Goal: Information Seeking & Learning: Learn about a topic

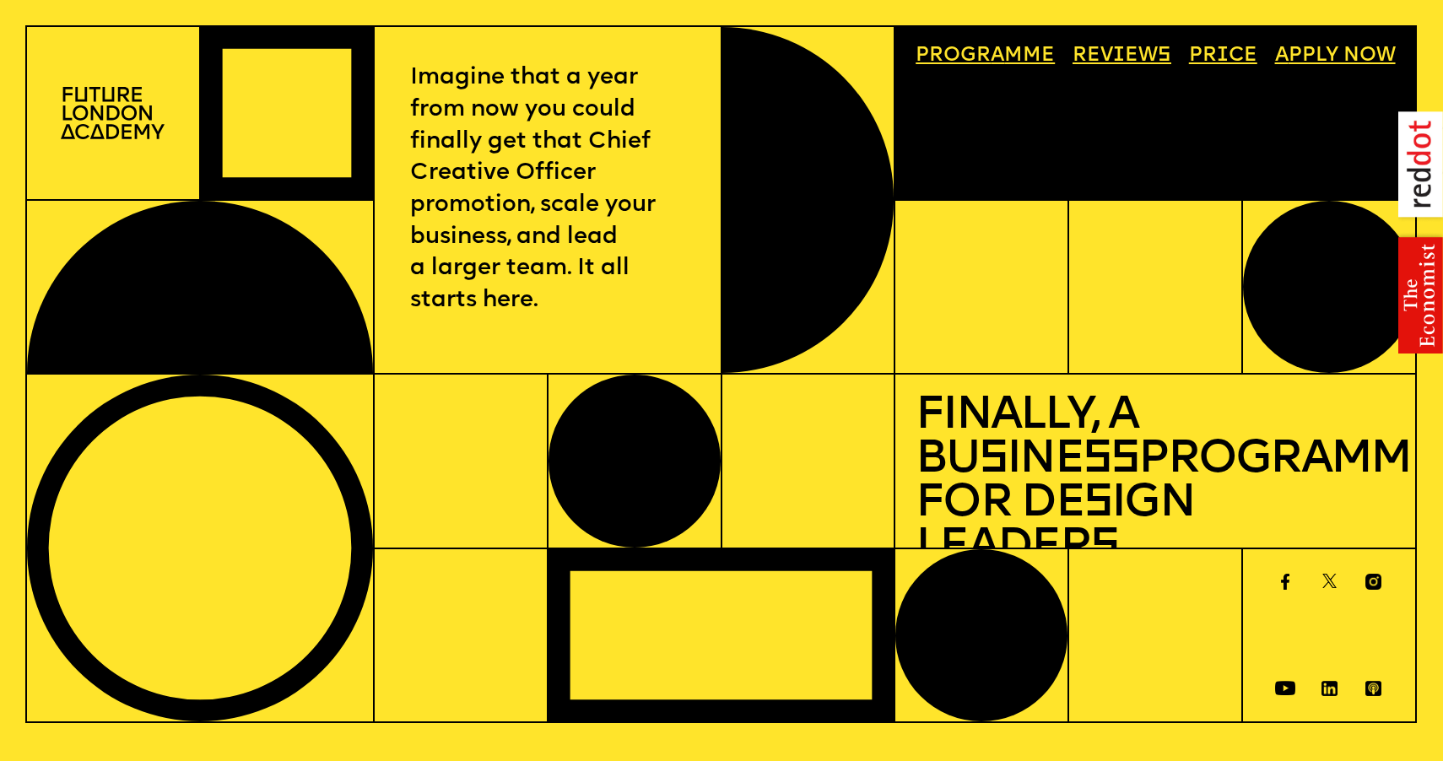
click at [1242, 57] on link "Price" at bounding box center [1223, 57] width 89 height 40
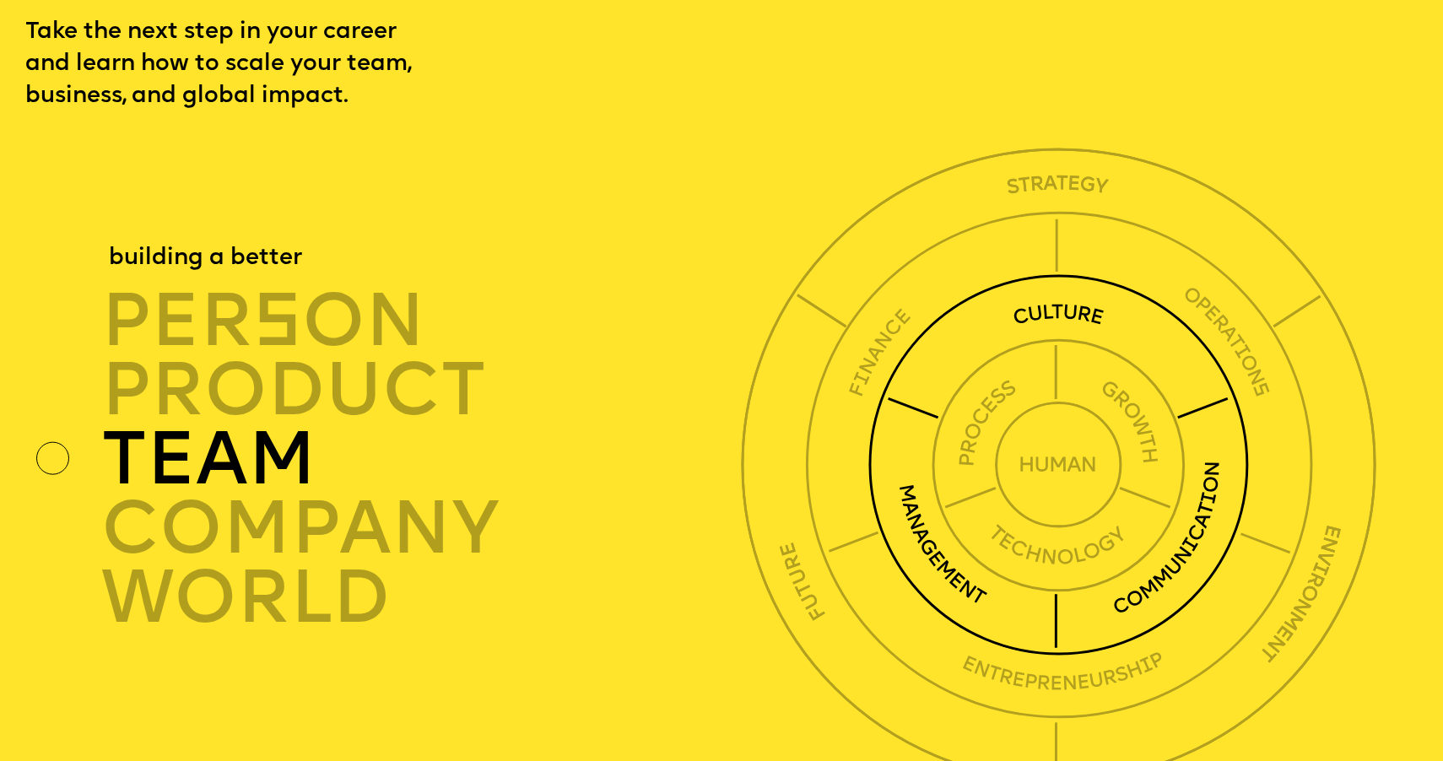
scroll to position [5023, 0]
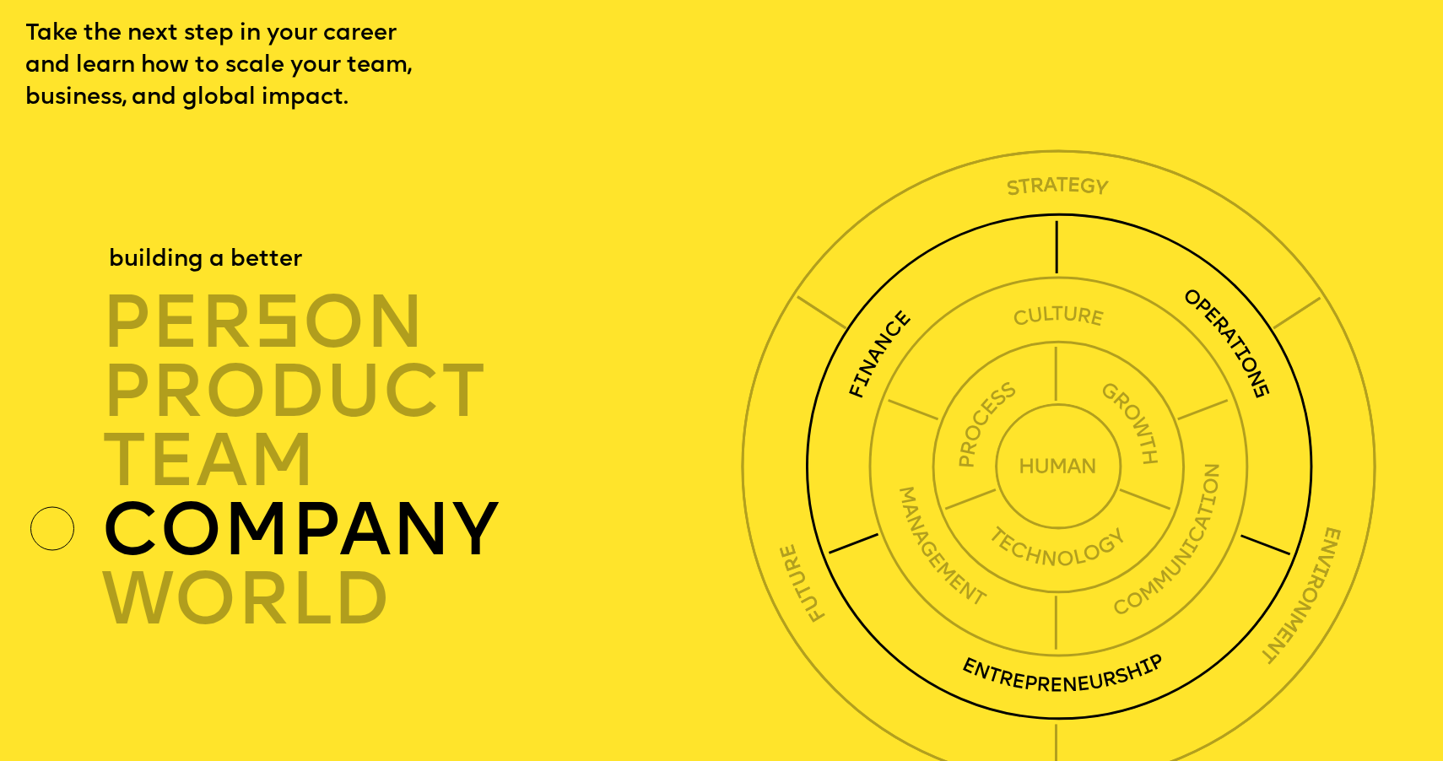
click at [247, 496] on div "company" at bounding box center [426, 530] width 650 height 69
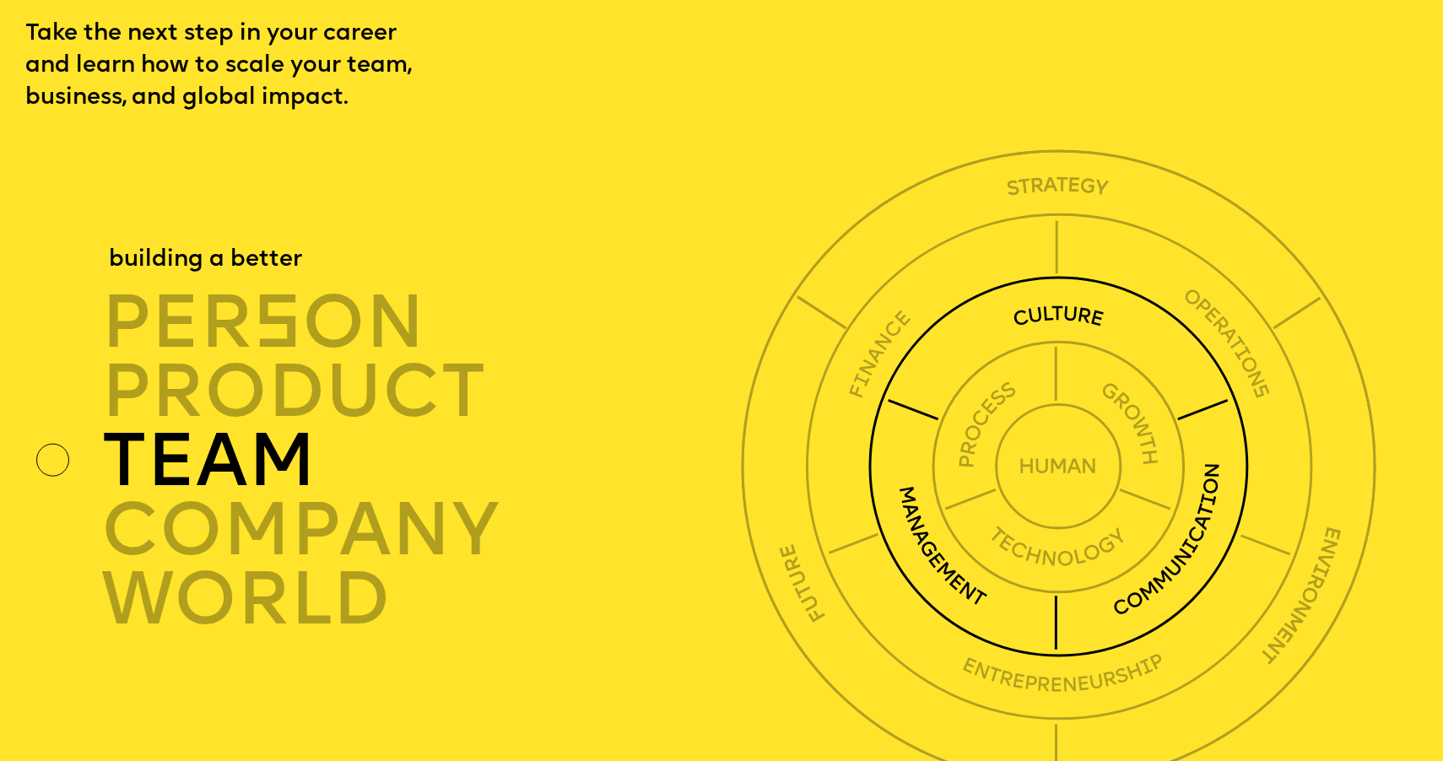
click at [259, 427] on div "TEAM" at bounding box center [426, 461] width 650 height 69
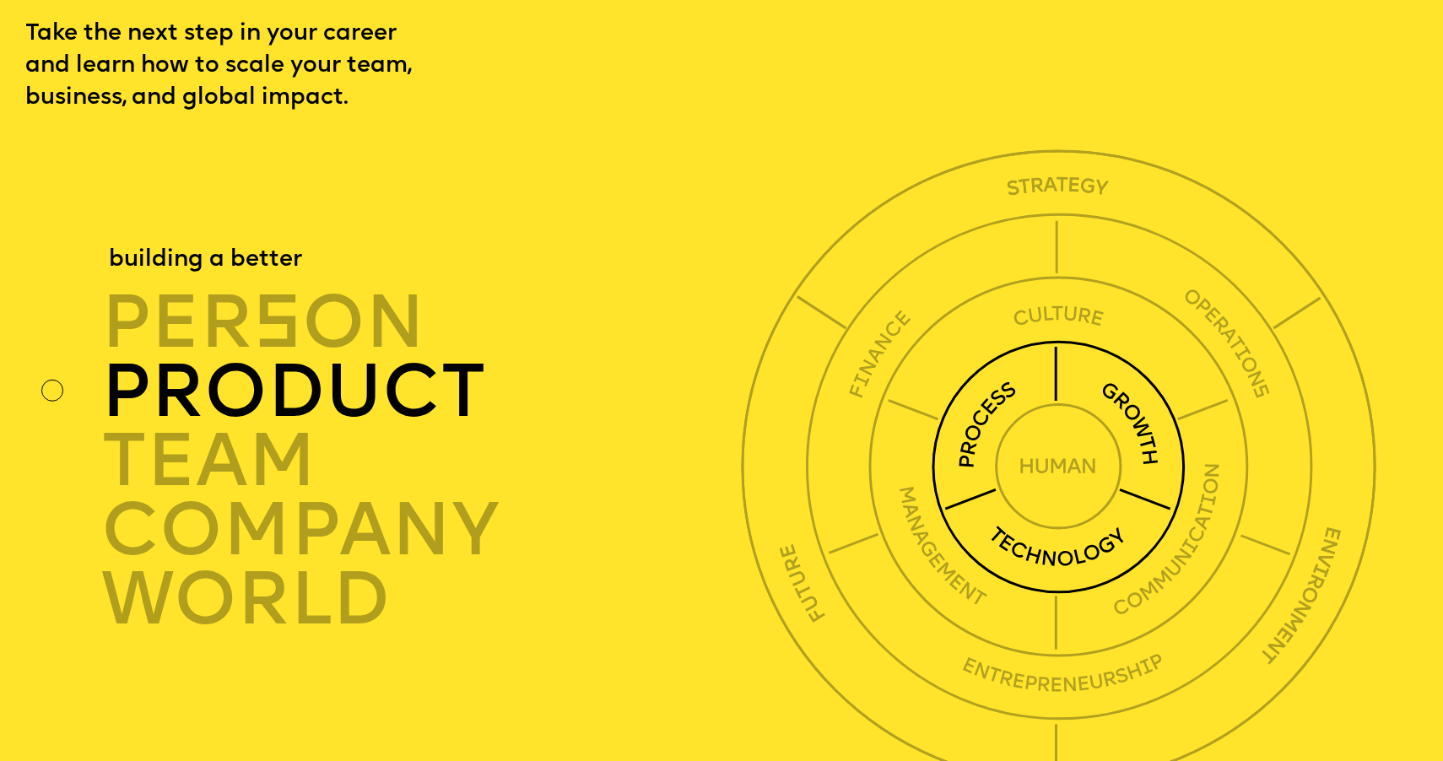
click at [269, 358] on div "product" at bounding box center [426, 392] width 650 height 69
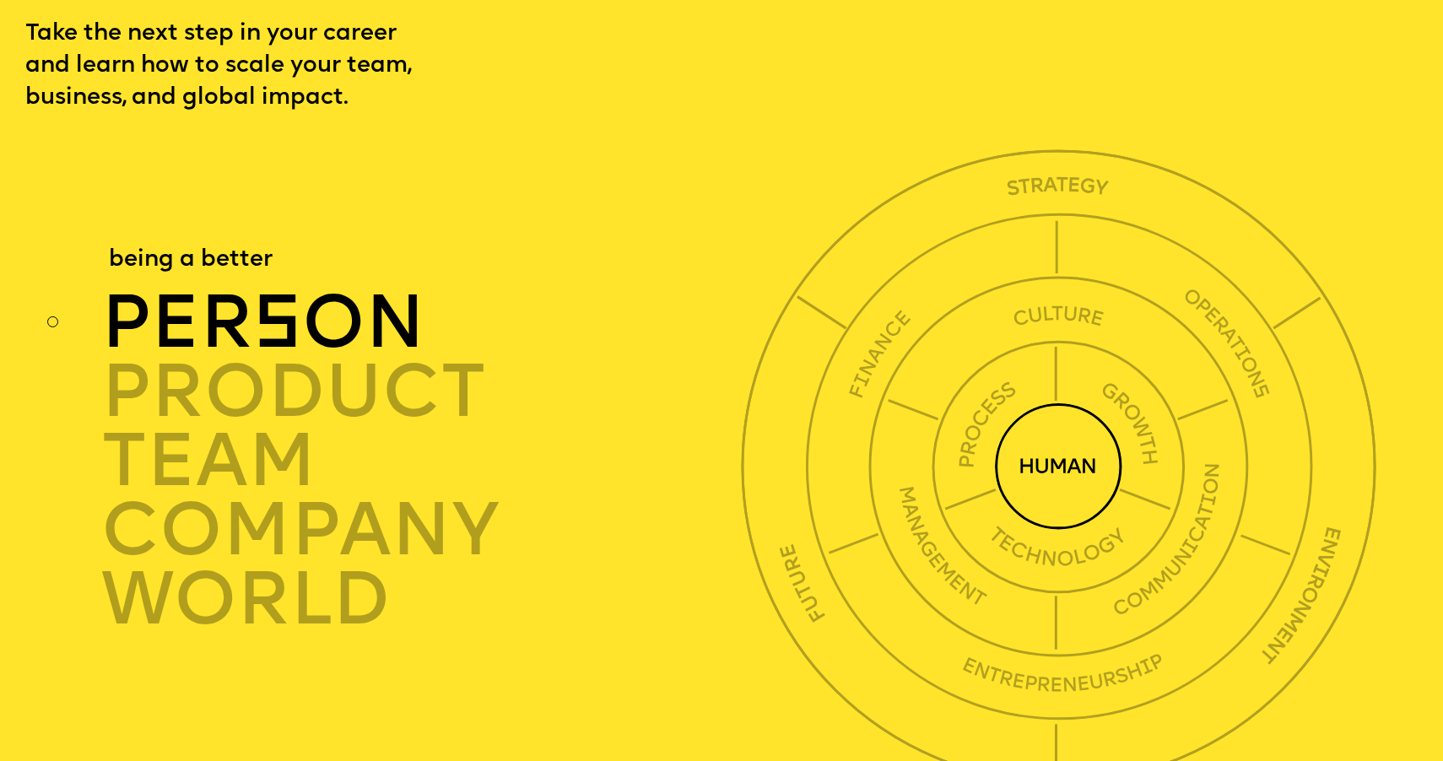
click at [289, 291] on span "s" at bounding box center [277, 328] width 49 height 74
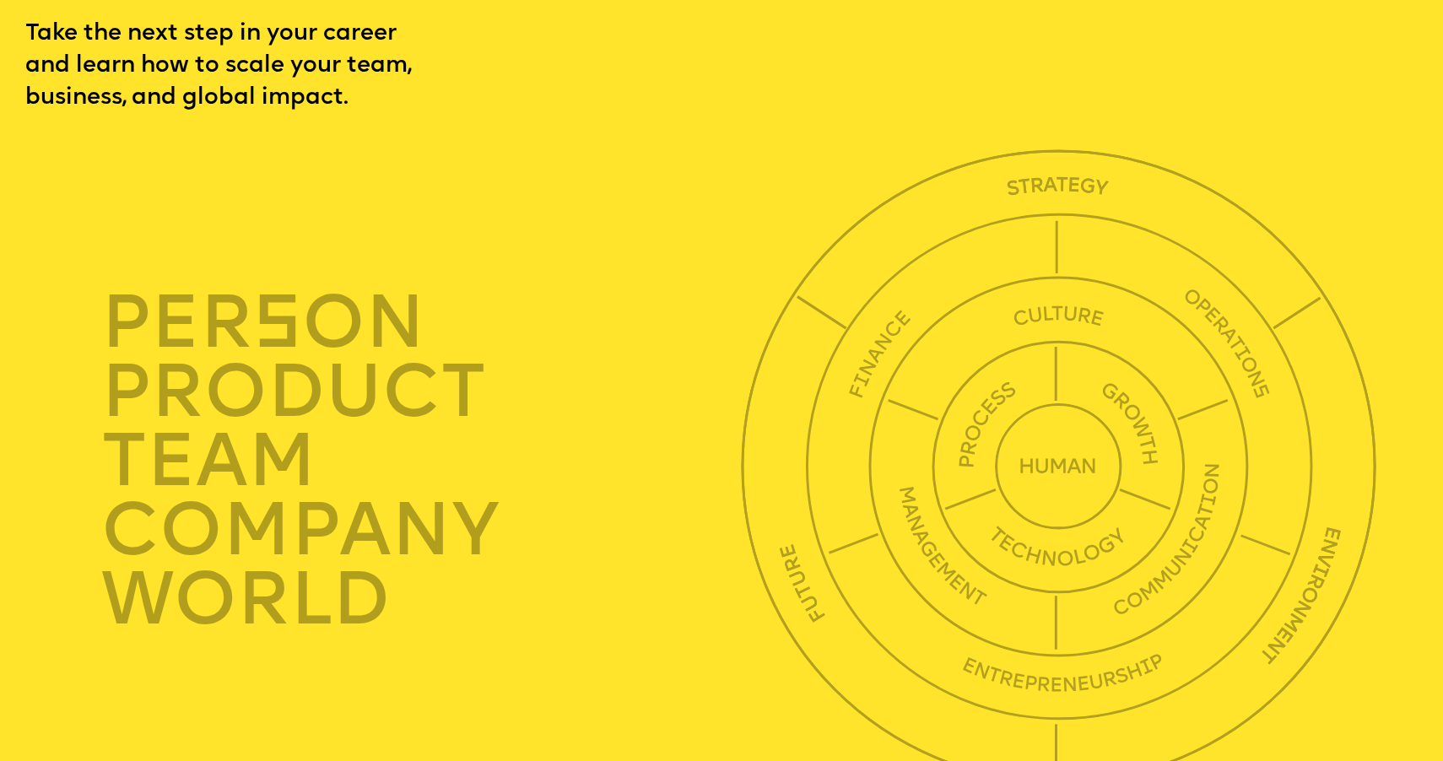
click at [668, 139] on div "per s on product TEAM company world" at bounding box center [355, 461] width 660 height 645
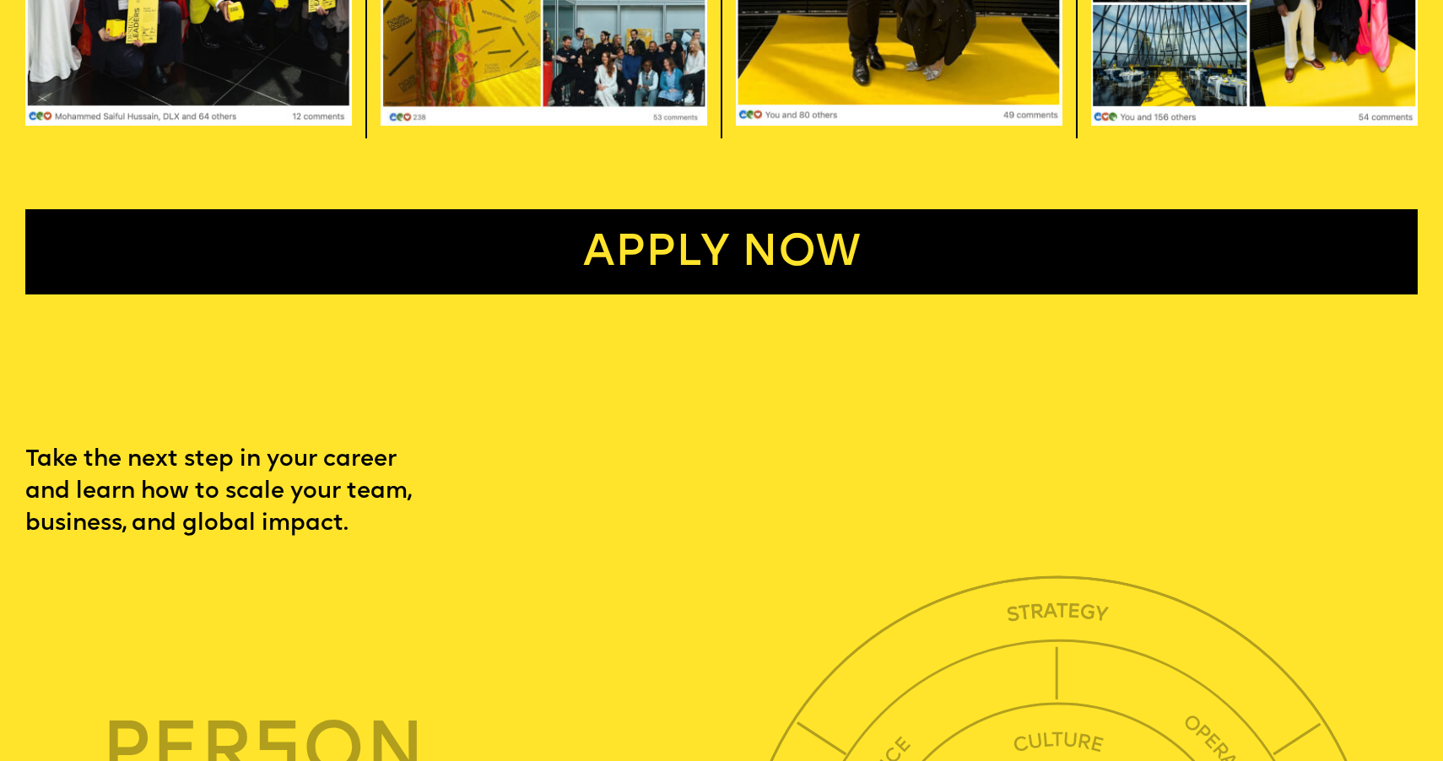
scroll to position [4581, 0]
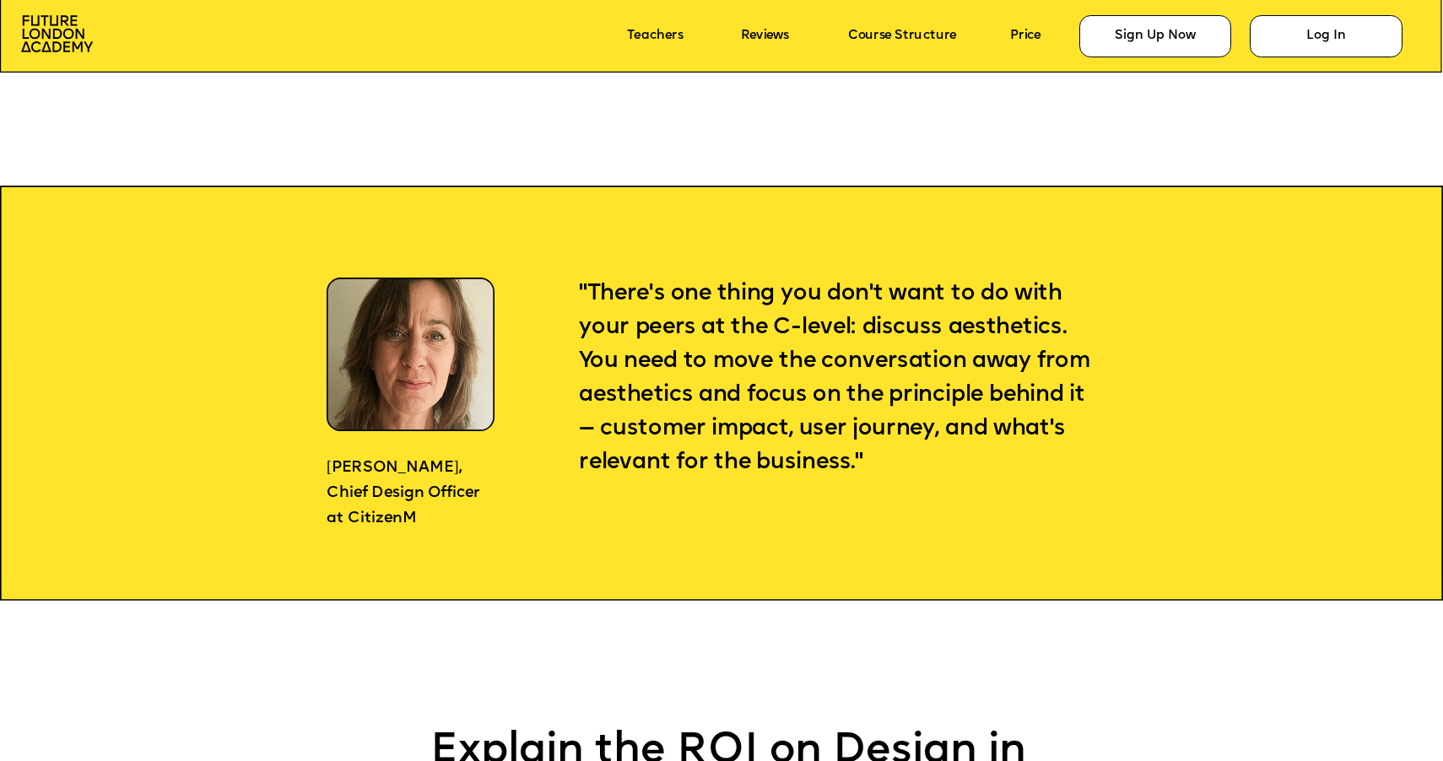
scroll to position [1433, 0]
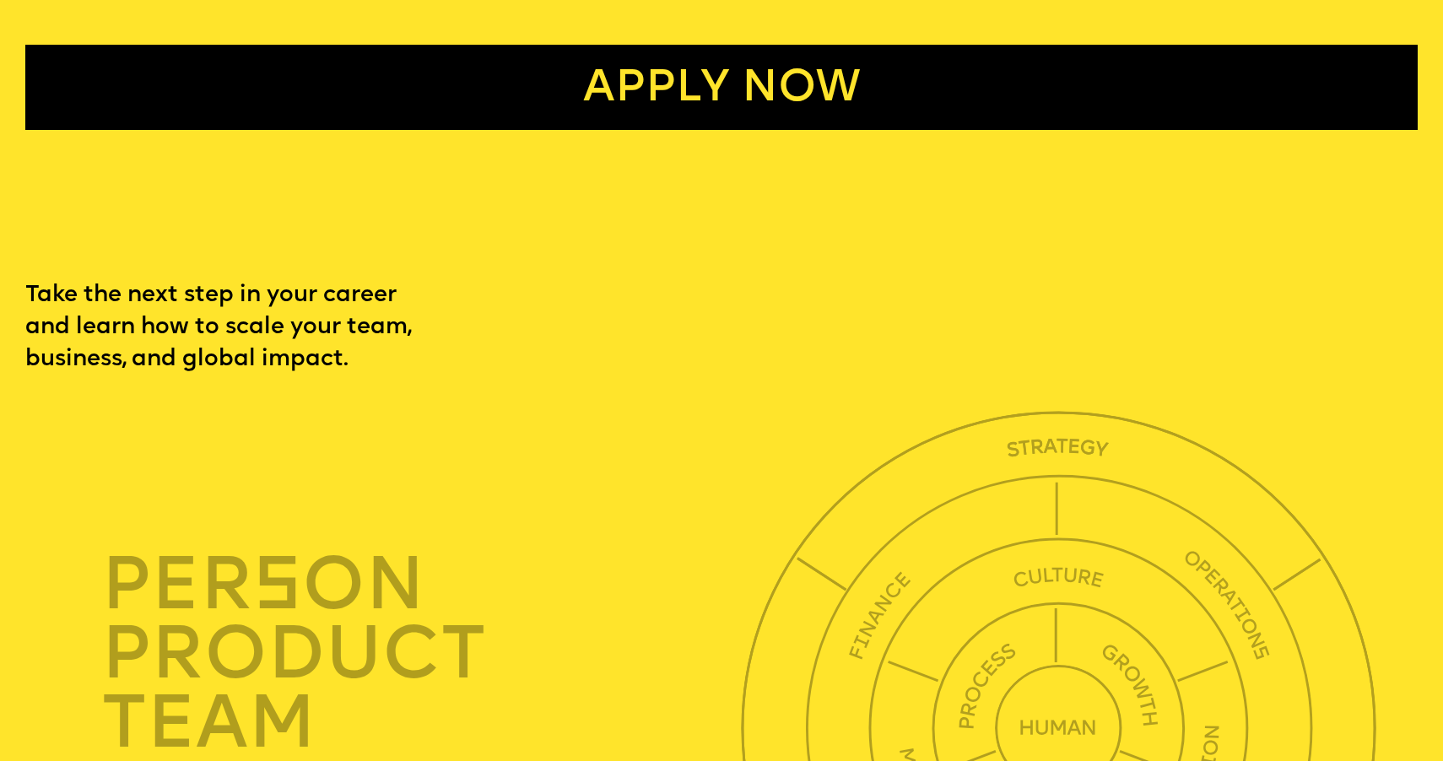
scroll to position [4762, 0]
